Goal: Task Accomplishment & Management: Use online tool/utility

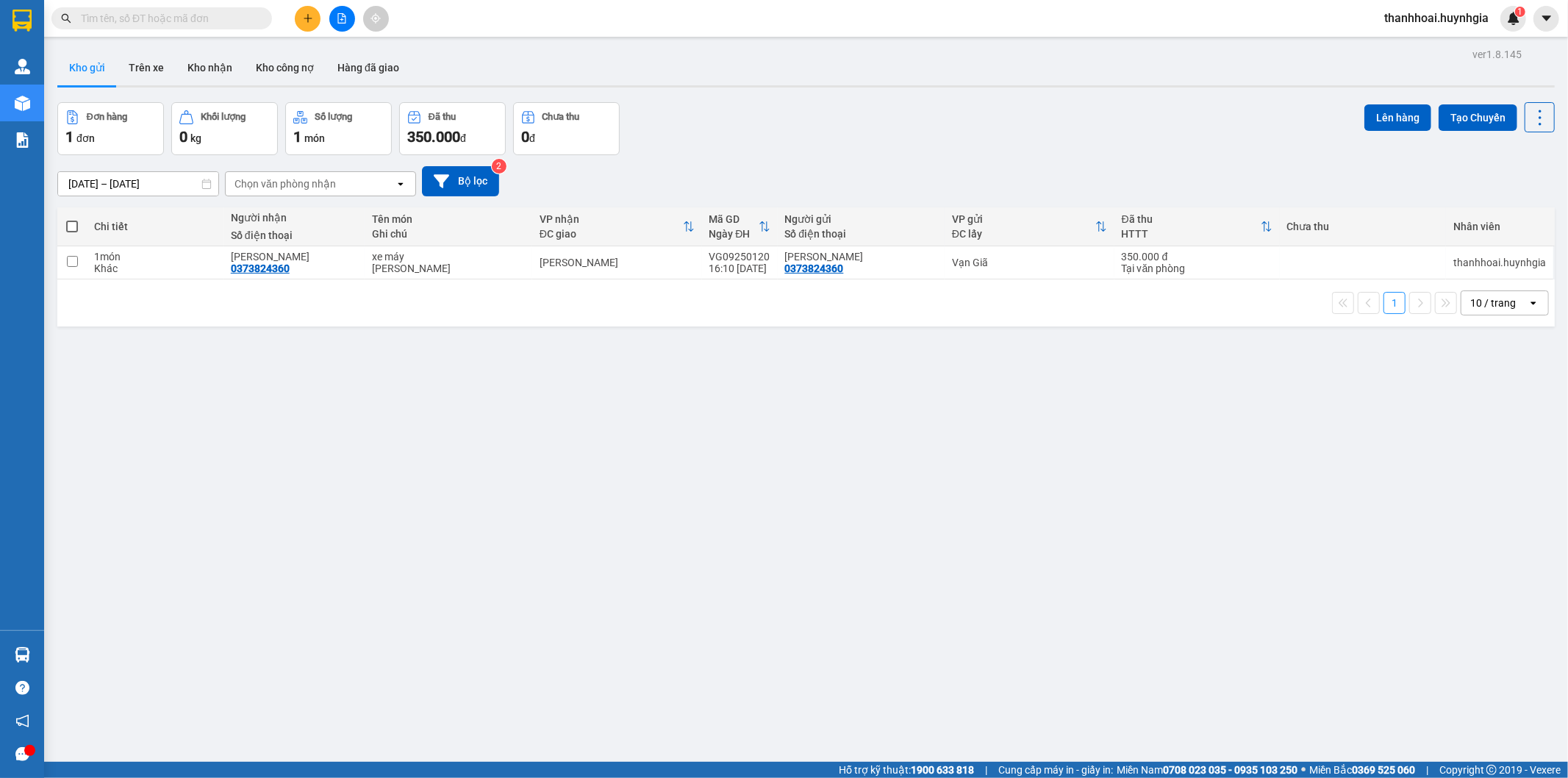
click at [69, 226] on span at bounding box center [71, 226] width 12 height 12
click at [72, 219] on input "checkbox" at bounding box center [72, 219] width 0 height 0
checkbox input "true"
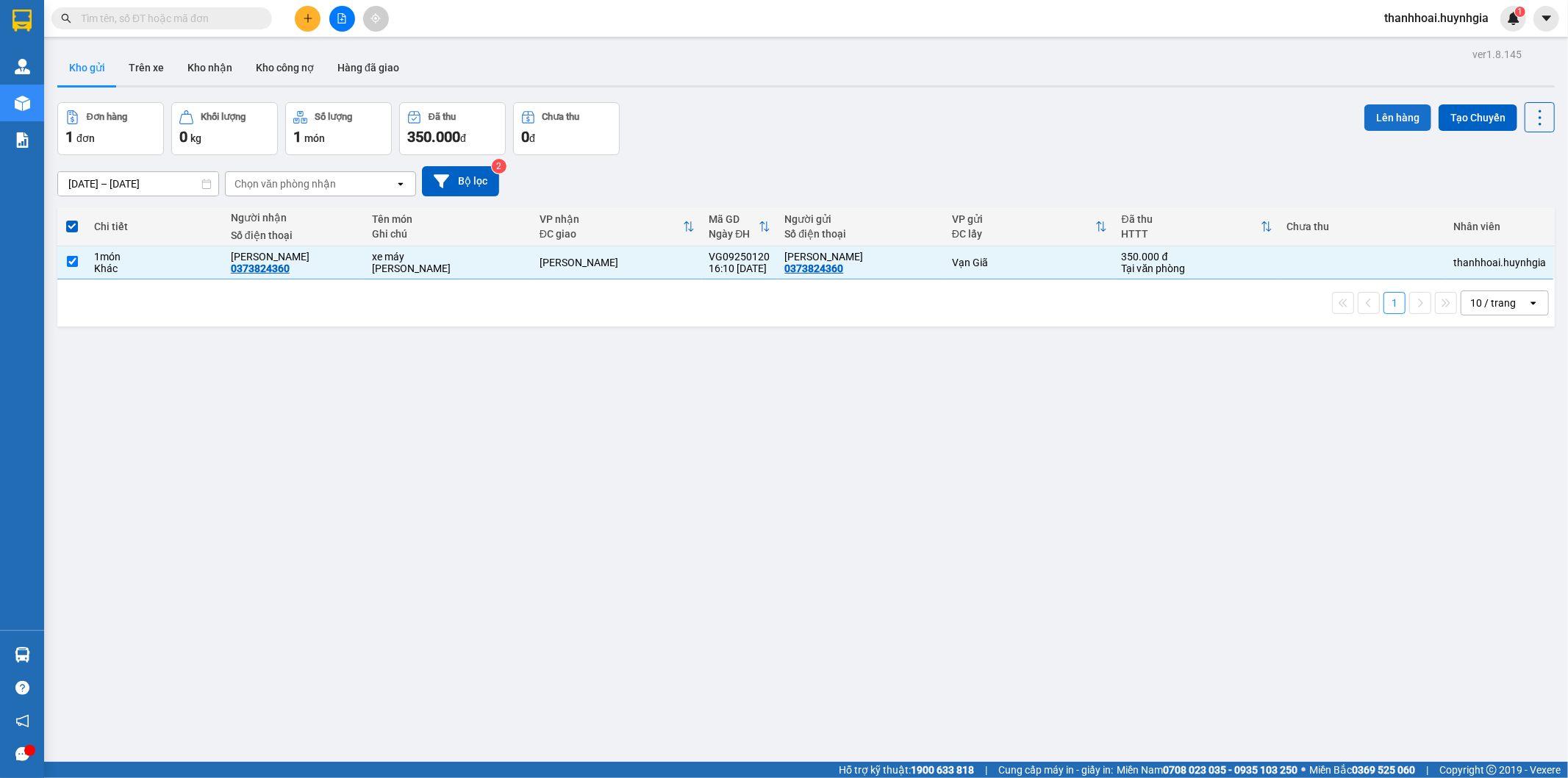
click at [1378, 111] on button "Lên hàng" at bounding box center [1398, 118] width 67 height 26
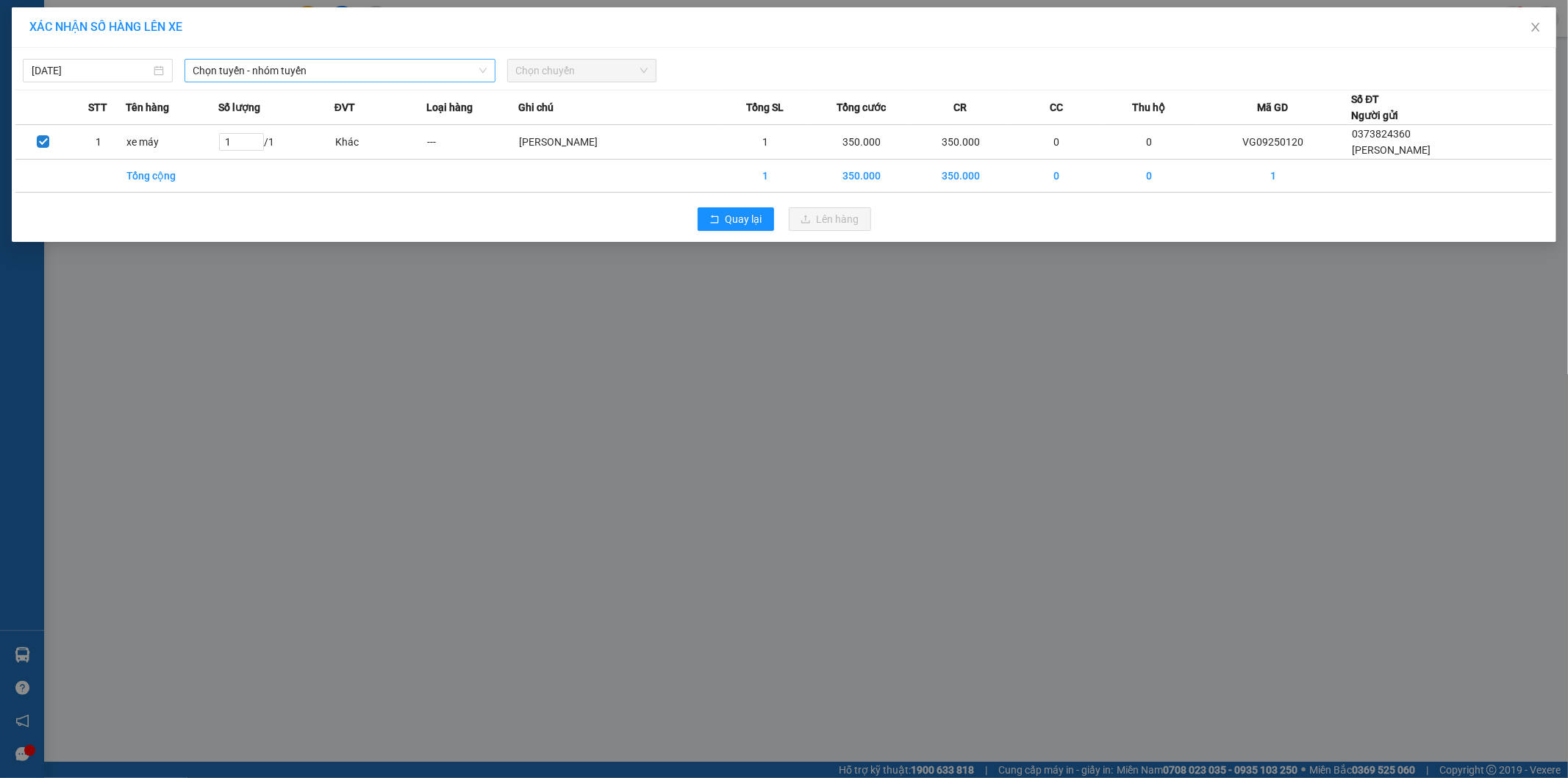
click at [254, 74] on span "Chọn tuyến - nhóm tuyến" at bounding box center [340, 71] width 293 height 22
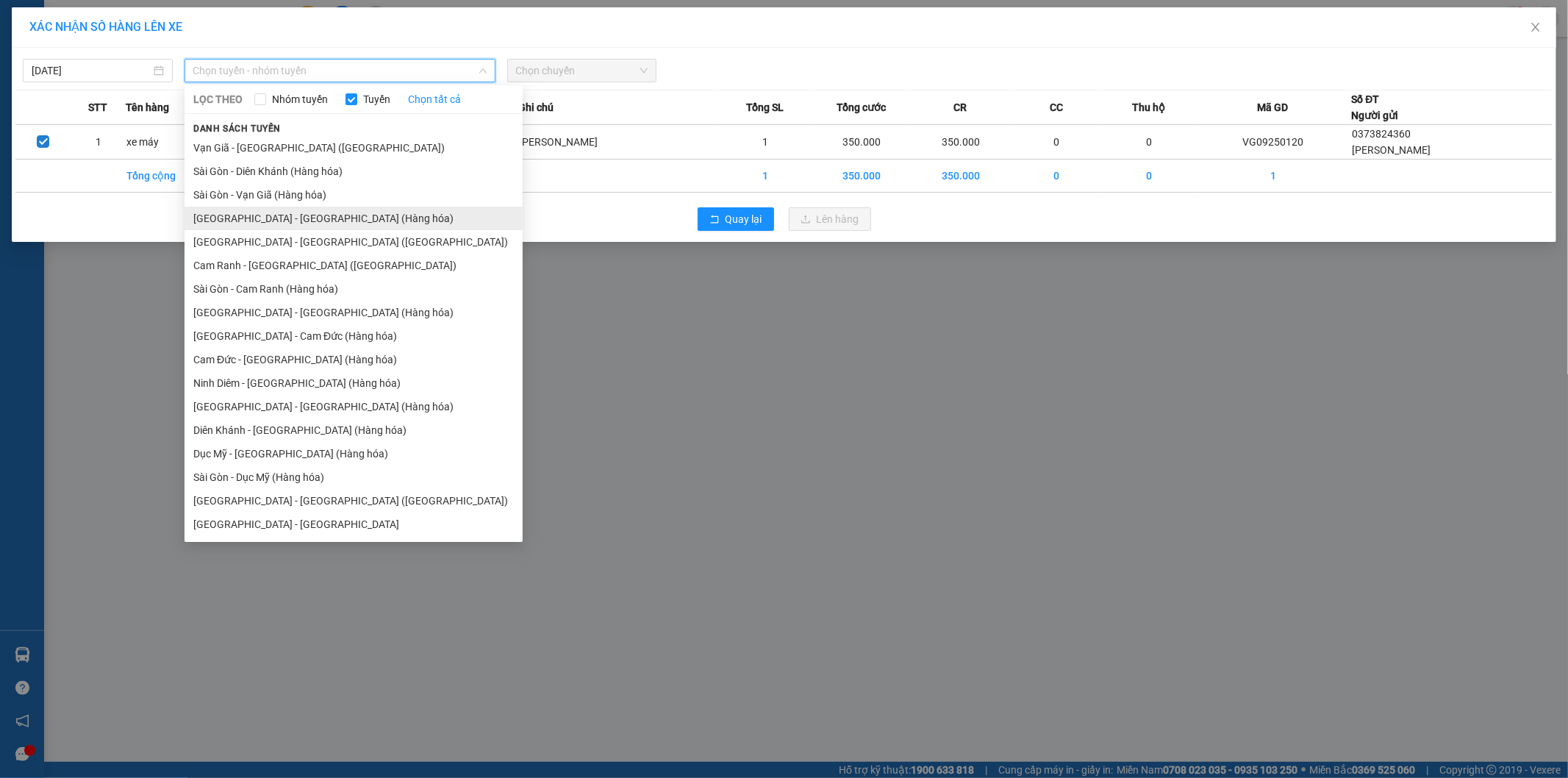
click at [219, 220] on li "[GEOGRAPHIC_DATA] - [GEOGRAPHIC_DATA] (Hàng hóa)" at bounding box center [353, 218] width 338 height 24
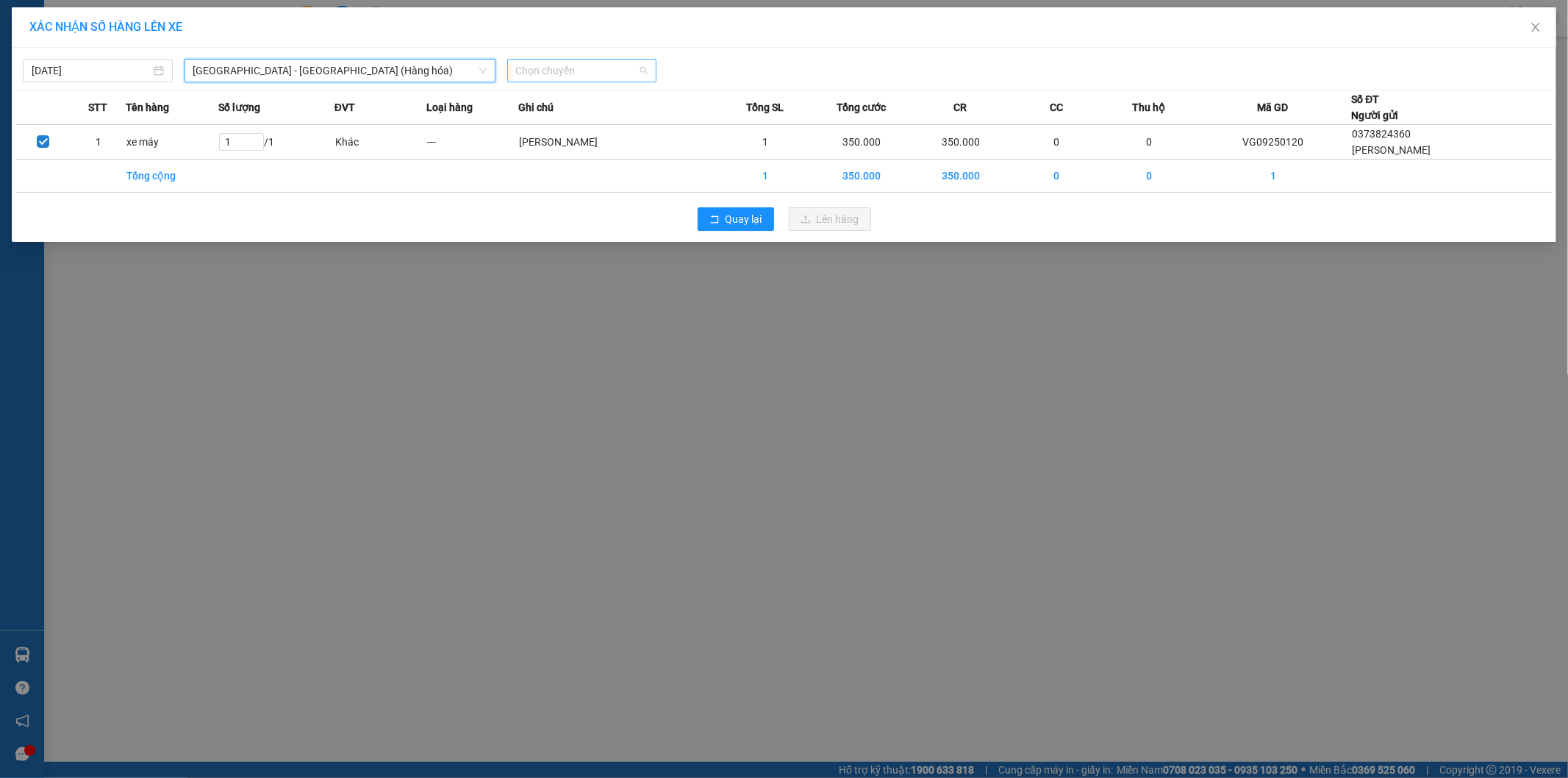
click at [638, 71] on span "Chọn chuyến" at bounding box center [582, 71] width 132 height 22
click at [593, 120] on div "22:00" at bounding box center [573, 123] width 114 height 16
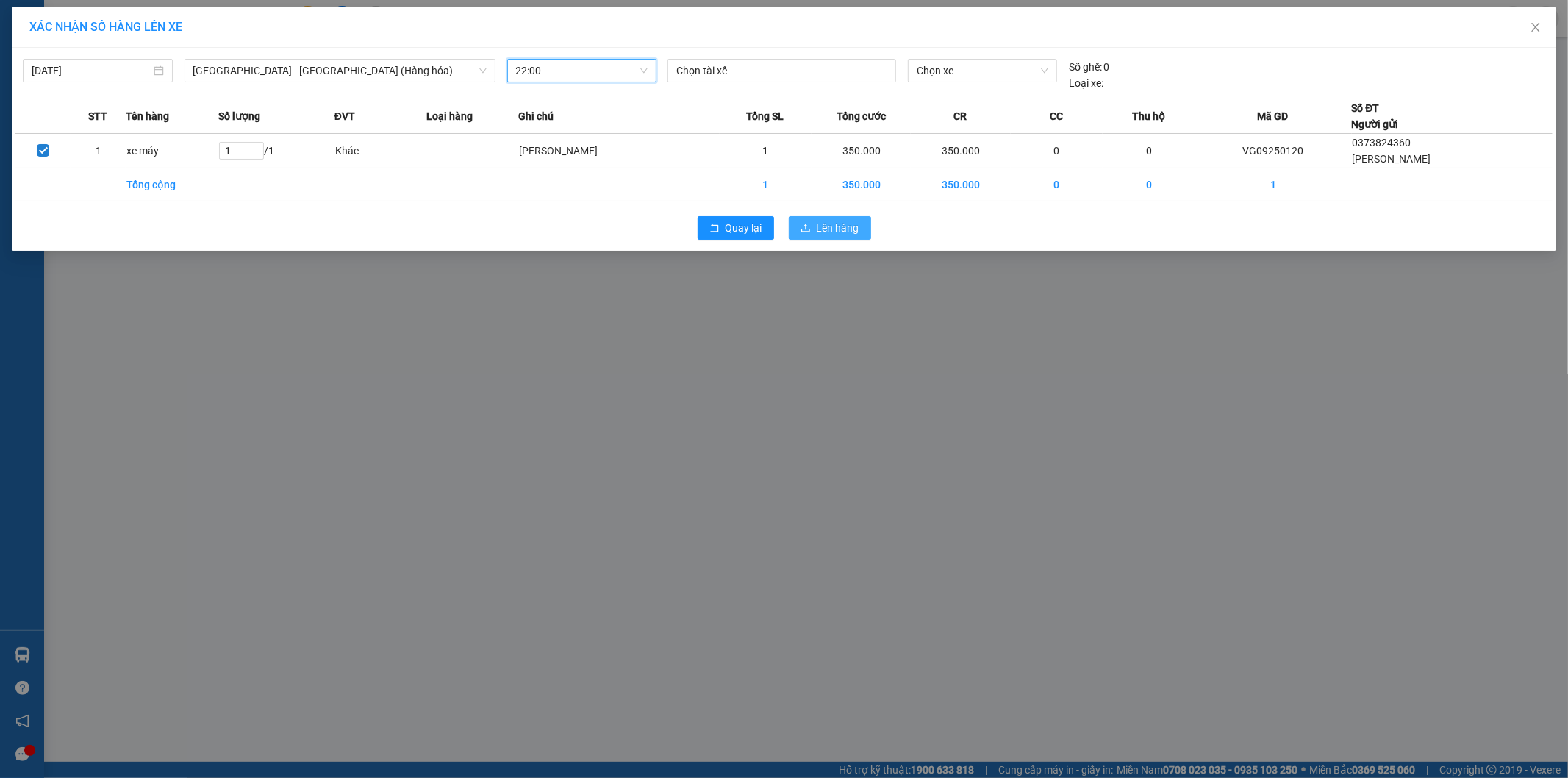
click at [834, 225] on span "Lên hàng" at bounding box center [839, 227] width 43 height 16
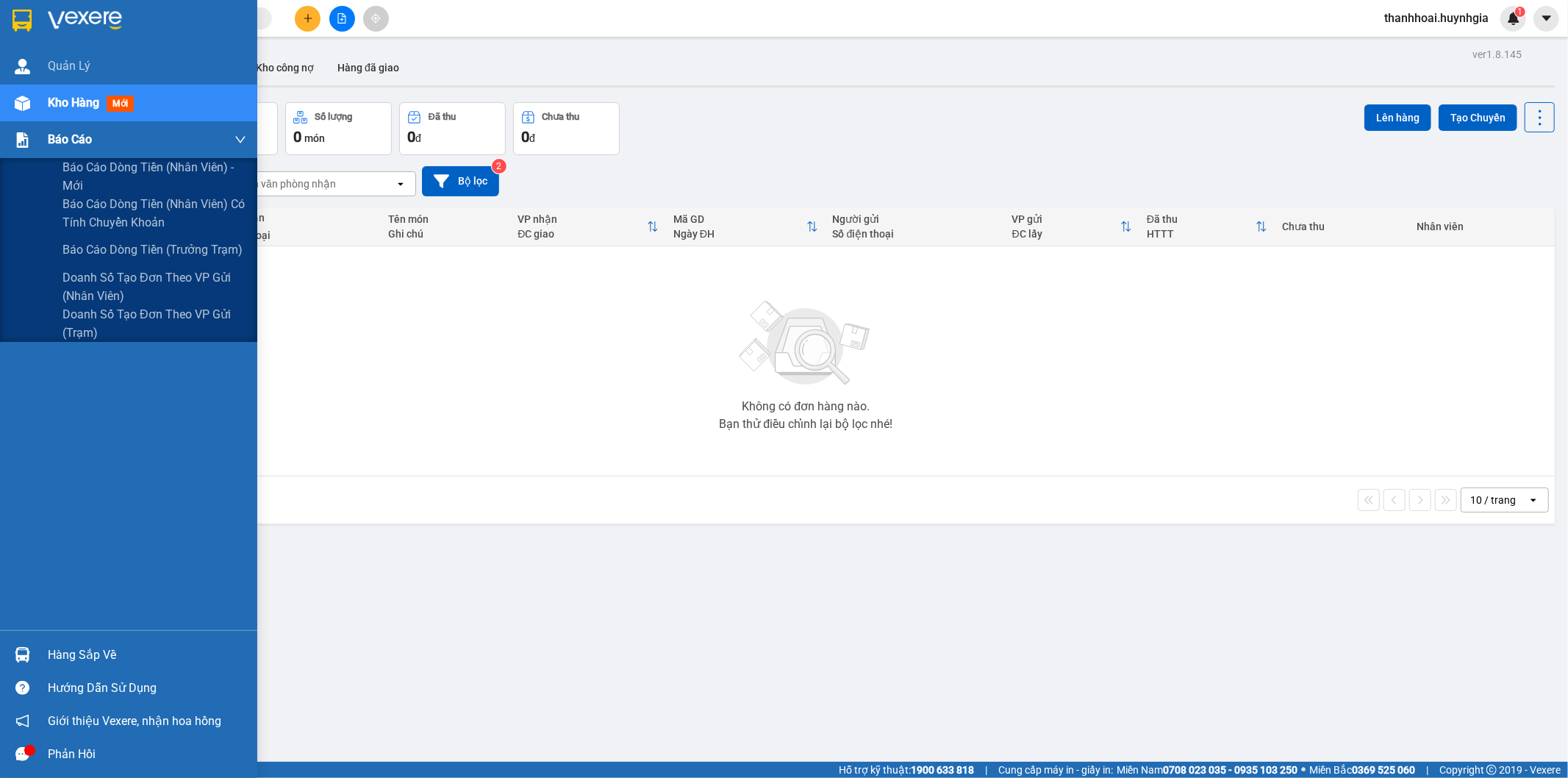
click at [37, 144] on div "Báo cáo" at bounding box center [128, 140] width 257 height 37
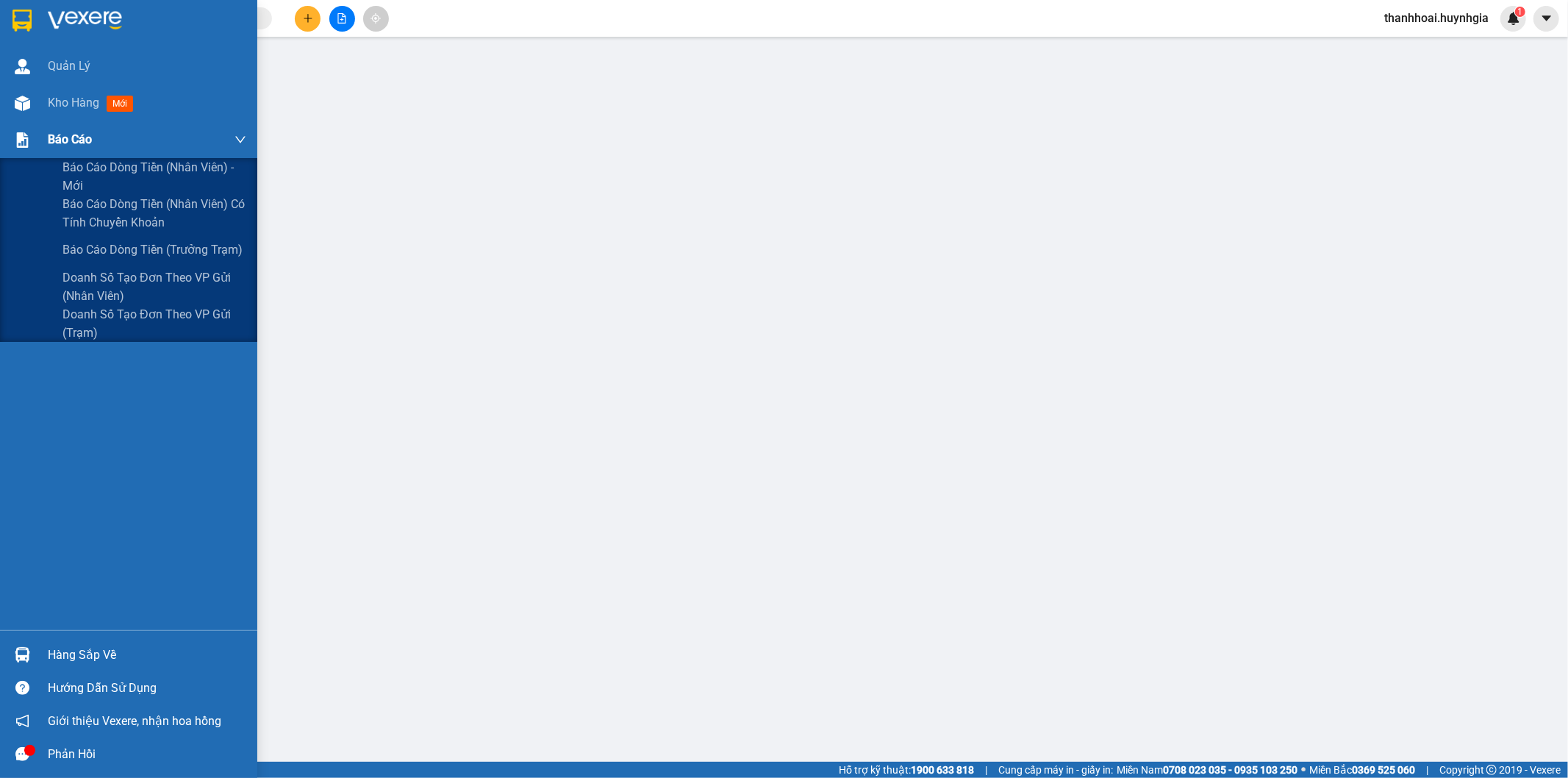
click at [29, 146] on img at bounding box center [22, 140] width 15 height 15
click at [129, 311] on span "Doanh số tạo đơn theo VP gửi (trạm)" at bounding box center [154, 323] width 184 height 37
